Goal: Transaction & Acquisition: Purchase product/service

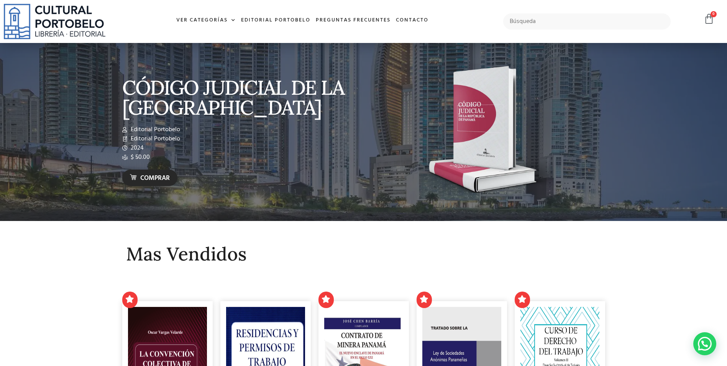
click at [142, 178] on span "Comprar" at bounding box center [155, 178] width 30 height 10
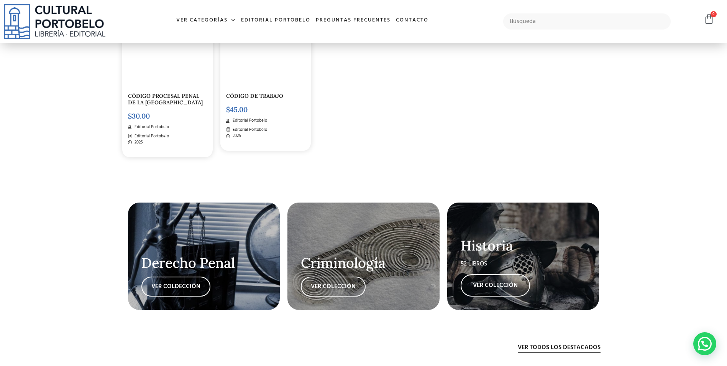
scroll to position [1342, 0]
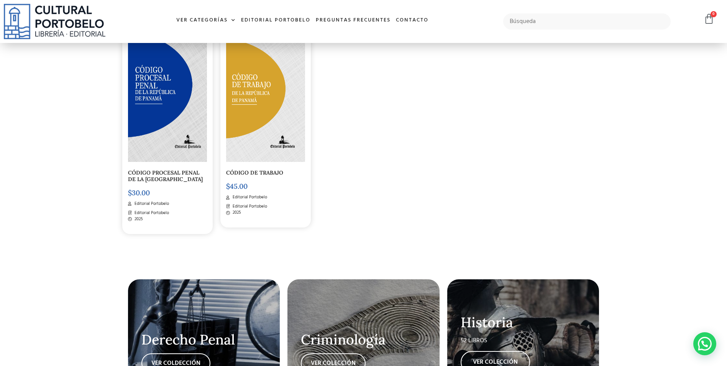
click at [251, 93] on img at bounding box center [265, 88] width 79 height 146
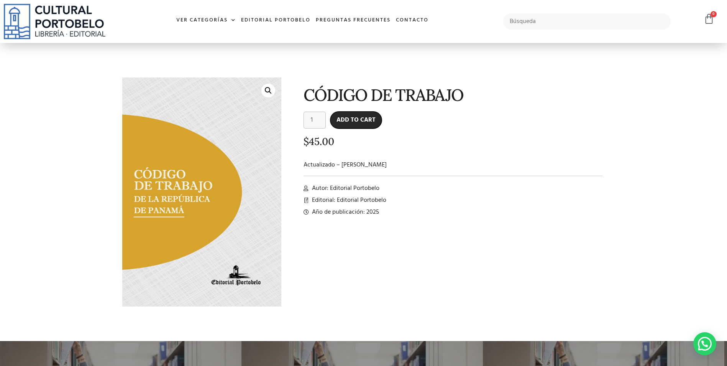
click at [359, 119] on button "Add to cart" at bounding box center [356, 120] width 51 height 17
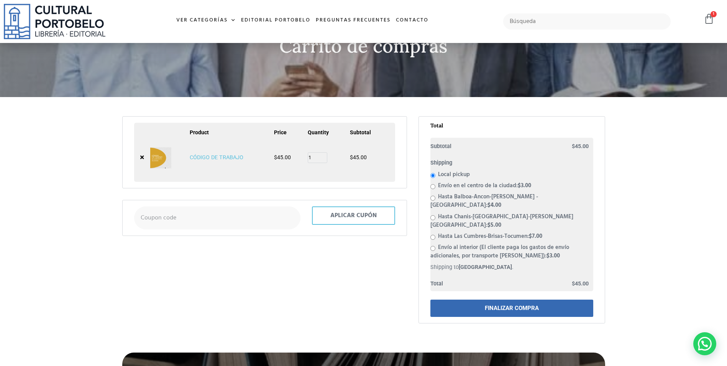
scroll to position [77, 0]
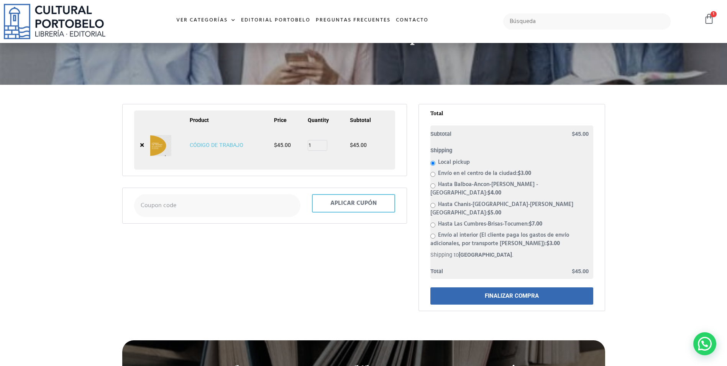
click at [433, 173] on input "Envío en el centro de la ciudad: $ 3.00" at bounding box center [433, 174] width 5 height 5
radio input "true"
click at [433, 164] on input "Local pickup" at bounding box center [433, 163] width 5 height 5
radio input "true"
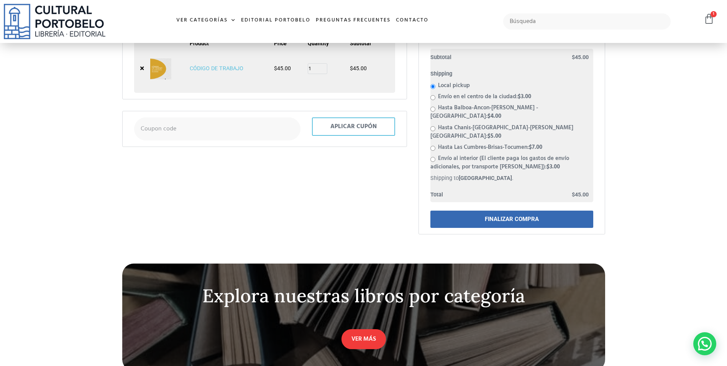
scroll to position [115, 0]
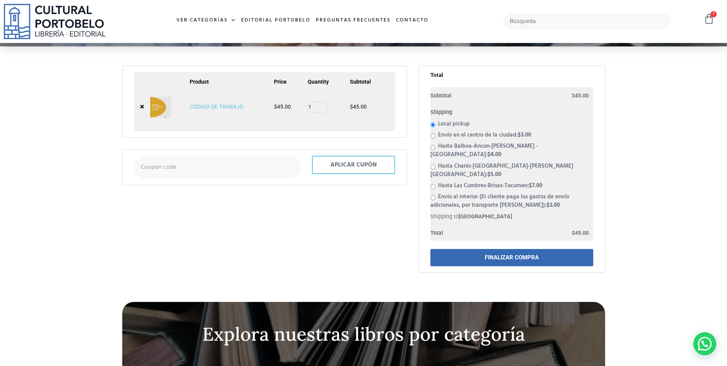
click at [505, 249] on link "FINALIZAR COMPRA" at bounding box center [512, 257] width 163 height 17
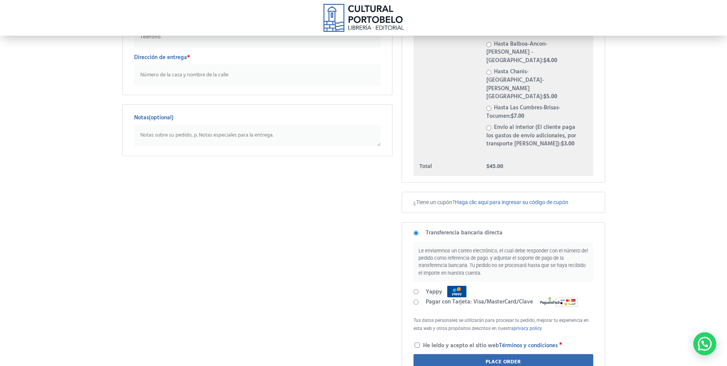
scroll to position [192, 0]
